Goal: Find specific fact: Find specific fact

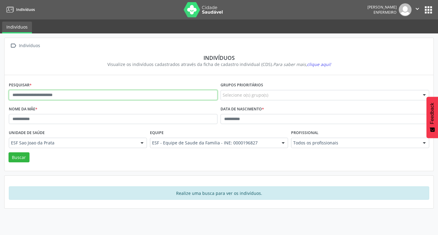
click at [56, 98] on input "text" at bounding box center [113, 95] width 209 height 10
paste input "**********"
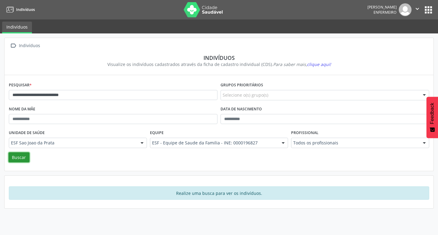
click at [26, 153] on button "Buscar" at bounding box center [19, 157] width 21 height 10
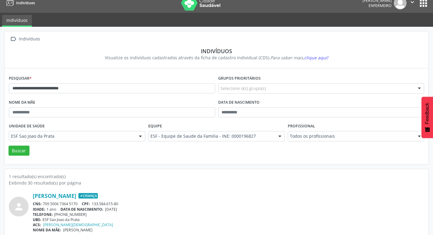
scroll to position [13, 0]
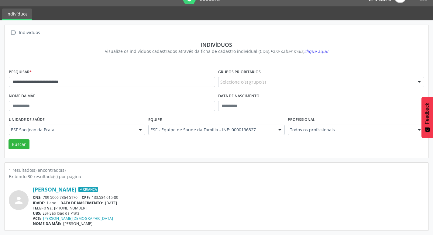
drag, startPoint x: 107, startPoint y: 204, endPoint x: 127, endPoint y: 205, distance: 19.5
click at [117, 205] on span "[DATE]" at bounding box center [111, 202] width 12 height 5
copy span "[DATE]"
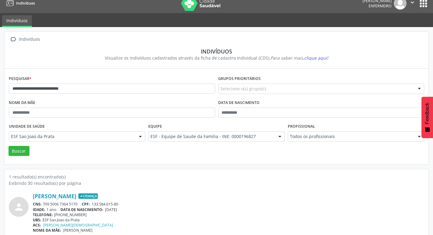
scroll to position [0, 0]
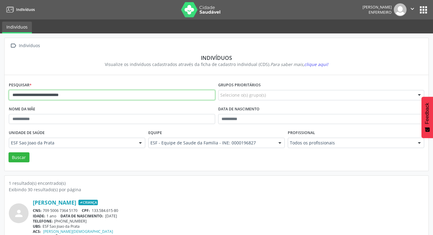
drag, startPoint x: 13, startPoint y: 96, endPoint x: 113, endPoint y: 100, distance: 100.2
click at [113, 100] on input "**********" at bounding box center [112, 95] width 207 height 10
paste input "text"
type input "**********"
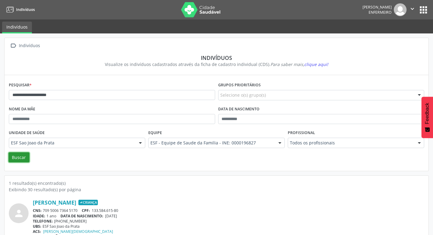
click at [17, 156] on button "Buscar" at bounding box center [19, 157] width 21 height 10
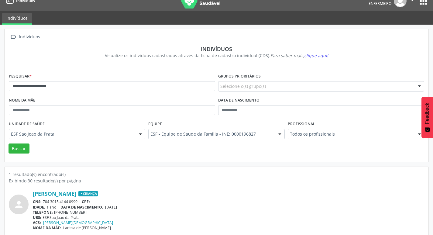
scroll to position [13, 0]
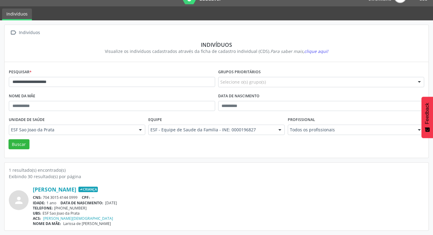
drag, startPoint x: 107, startPoint y: 203, endPoint x: 136, endPoint y: 207, distance: 28.8
click at [136, 207] on div "[PERSON_NAME] Criança CNS: 704 3015 4144 0999 CPF: -- IDADE: 1 ano DATA DE NASC…" at bounding box center [229, 206] width 392 height 40
click at [136, 207] on div "TELEFONE: [PHONE_NUMBER]" at bounding box center [229, 208] width 392 height 5
drag, startPoint x: 107, startPoint y: 203, endPoint x: 130, endPoint y: 203, distance: 22.5
click at [130, 203] on div "IDADE: 1 ano DATA DE NASCIMENTO: [DEMOGRAPHIC_DATA]" at bounding box center [229, 202] width 392 height 5
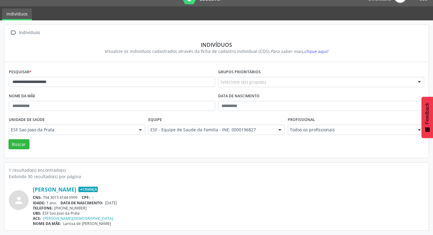
copy span "[DATE]"
drag, startPoint x: 121, startPoint y: 201, endPoint x: 145, endPoint y: 132, distance: 73.8
click at [145, 132] on div "Unidade de saúde ESF Sao Joao da Prata ESF Sao Joao da Prata Nenhum resultado e…" at bounding box center [77, 127] width 140 height 24
drag, startPoint x: 107, startPoint y: 202, endPoint x: 133, endPoint y: 203, distance: 25.9
click at [133, 203] on div "IDADE: 1 ano DATA DE NASCIMENTO: [DEMOGRAPHIC_DATA]" at bounding box center [229, 202] width 392 height 5
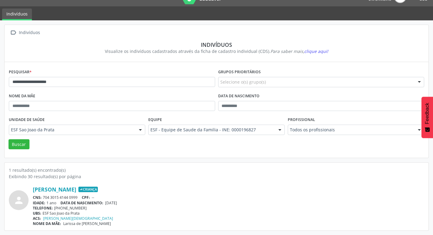
copy span "[DATE]"
click at [136, 142] on div "Buscar" at bounding box center [216, 144] width 419 height 10
drag, startPoint x: 106, startPoint y: 203, endPoint x: 137, endPoint y: 202, distance: 31.0
click at [137, 202] on div "IDADE: 1 ano DATA DE NASCIMENTO: [DEMOGRAPHIC_DATA]" at bounding box center [229, 202] width 392 height 5
copy span "[DATE]"
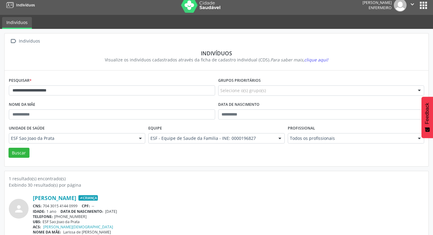
scroll to position [0, 0]
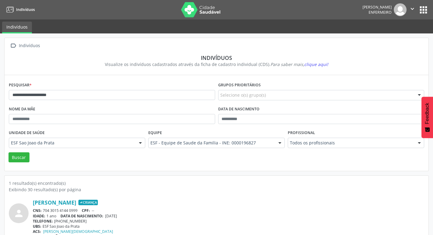
click at [183, 7] on img at bounding box center [201, 9] width 40 height 15
